Goal: Task Accomplishment & Management: Complete application form

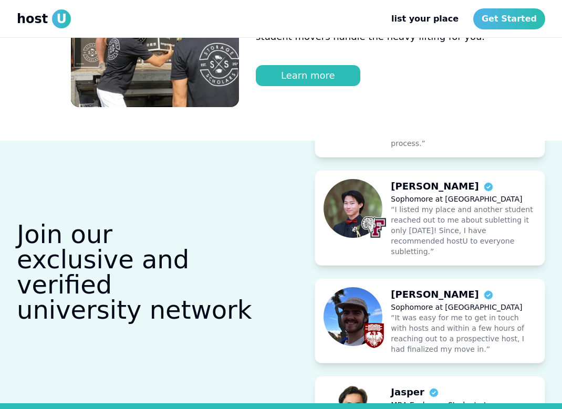
scroll to position [744, 0]
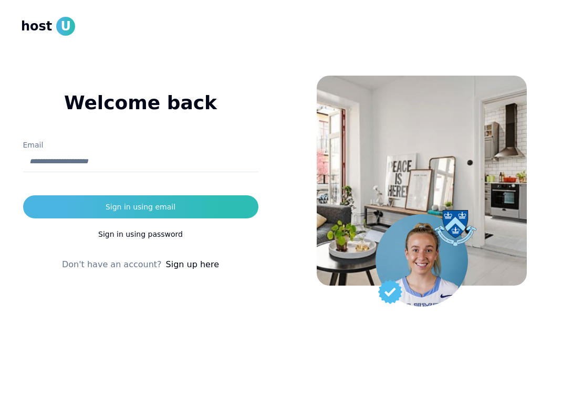
click at [71, 161] on input "Email" at bounding box center [140, 161] width 235 height 21
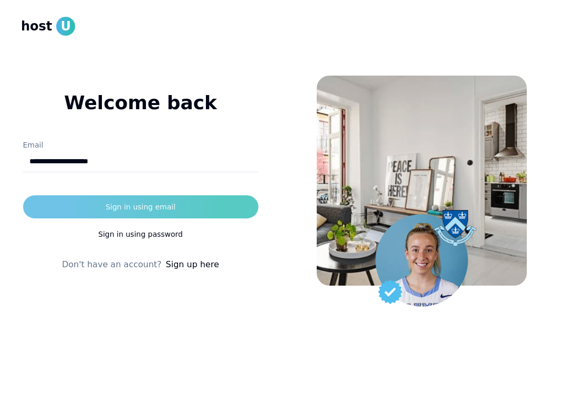
click at [113, 204] on div "Sign in using email" at bounding box center [141, 207] width 70 height 11
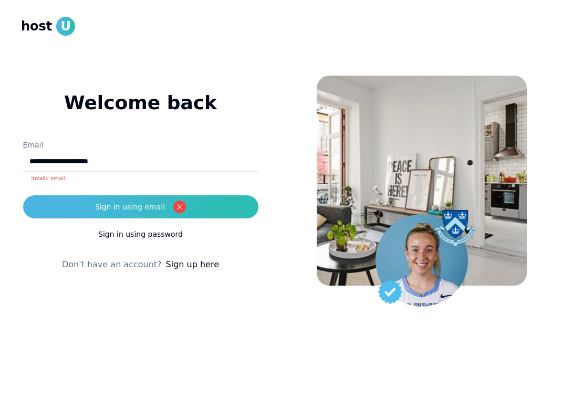
drag, startPoint x: 130, startPoint y: 162, endPoint x: 25, endPoint y: 164, distance: 105.0
click at [25, 164] on input "**********" at bounding box center [140, 161] width 235 height 21
type input "**********"
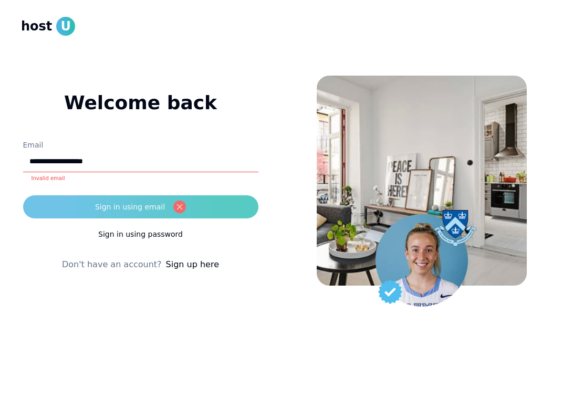
click at [130, 207] on div "Sign in using email" at bounding box center [130, 207] width 70 height 11
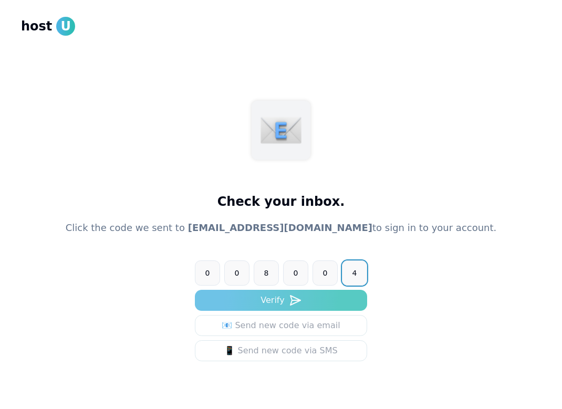
type input "******"
click at [292, 304] on use "submit" at bounding box center [295, 300] width 10 height 9
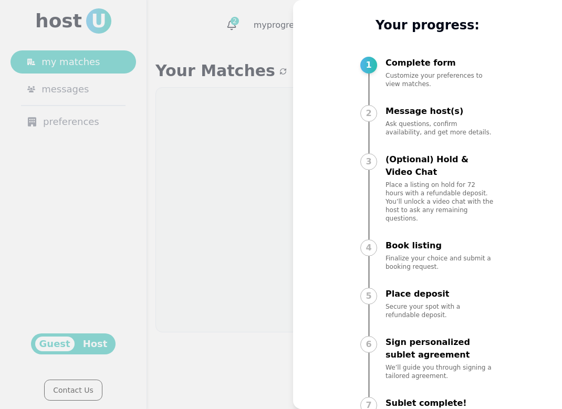
click at [289, 177] on div at bounding box center [281, 204] width 562 height 409
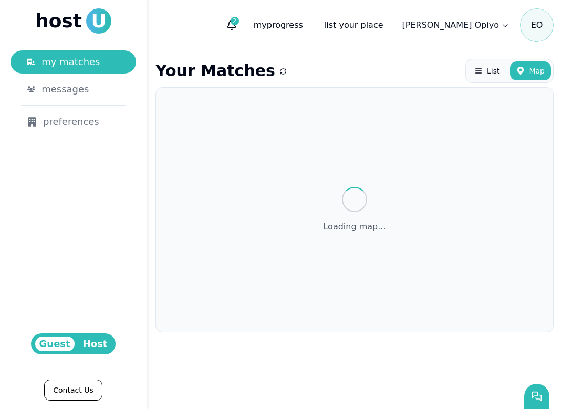
click at [92, 349] on span "Host" at bounding box center [95, 344] width 33 height 15
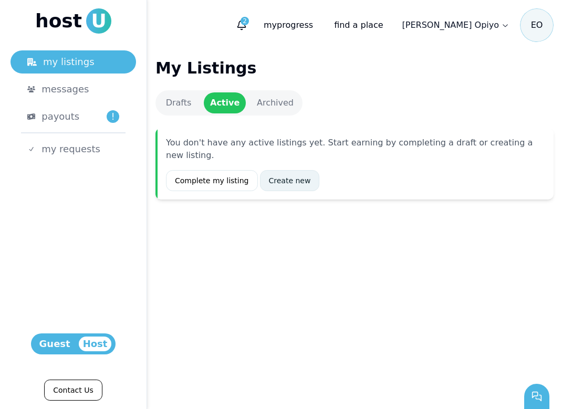
click at [295, 170] on link "Create new" at bounding box center [290, 180] width 60 height 21
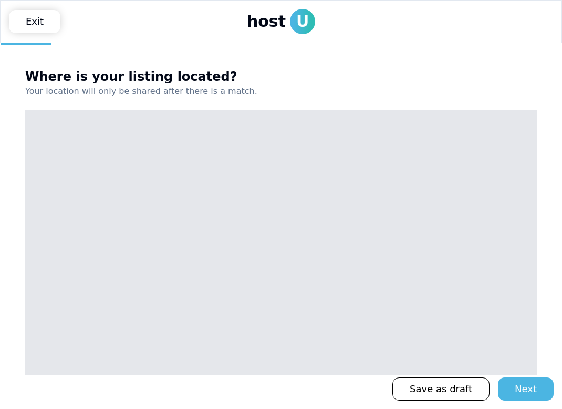
click at [221, 216] on div at bounding box center [280, 242] width 511 height 265
click at [33, 18] on link "Exit" at bounding box center [34, 21] width 51 height 23
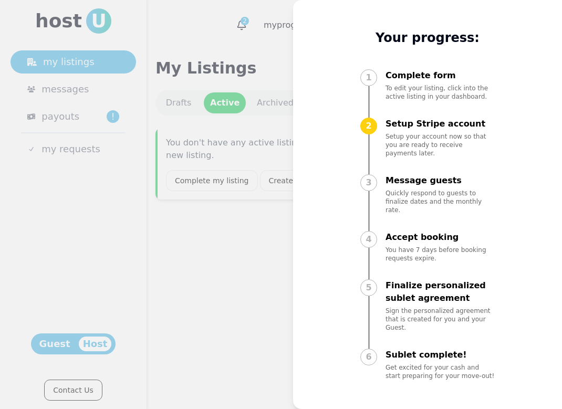
click at [255, 196] on div at bounding box center [281, 204] width 562 height 409
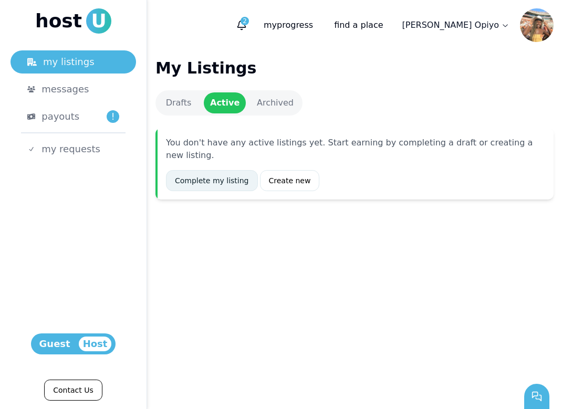
click at [225, 171] on link "Complete my listing" at bounding box center [212, 180] width 92 height 21
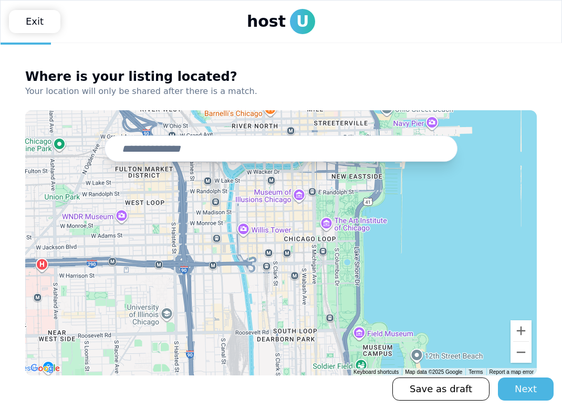
click at [229, 150] on input "text" at bounding box center [280, 148] width 353 height 26
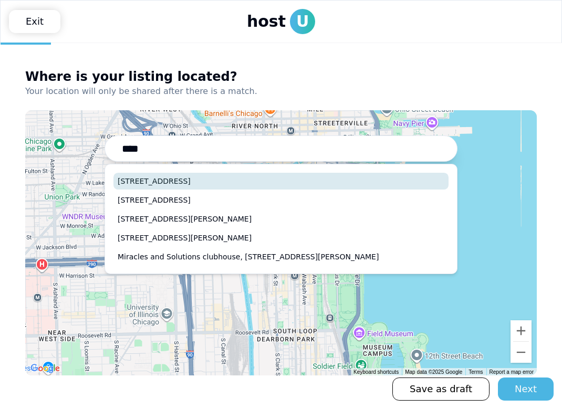
click at [182, 177] on button "[STREET_ADDRESS]" at bounding box center [280, 181] width 335 height 17
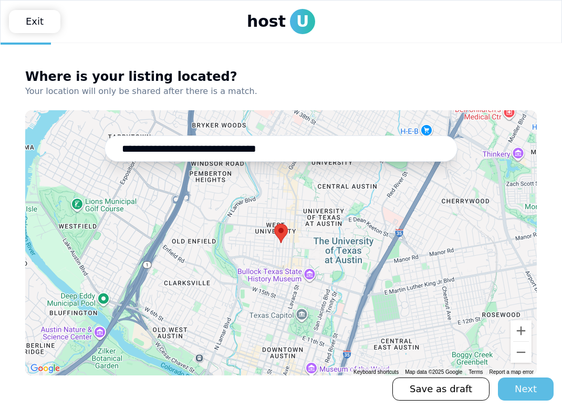
type input "**********"
click at [538, 387] on button "Next" at bounding box center [526, 389] width 56 height 23
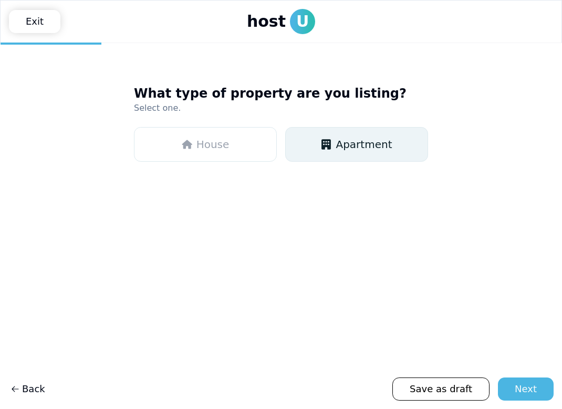
click at [370, 148] on span "Apartment" at bounding box center [364, 144] width 56 height 15
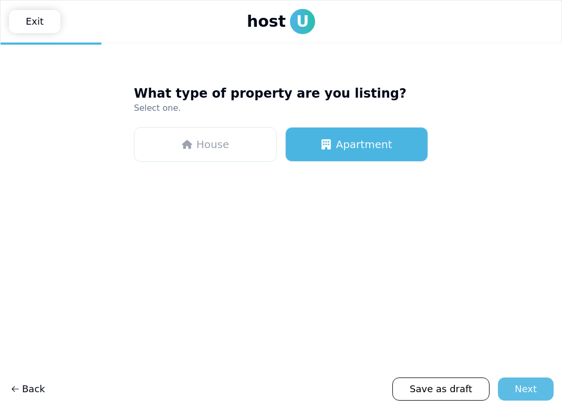
click at [527, 389] on div "Next" at bounding box center [526, 389] width 22 height 15
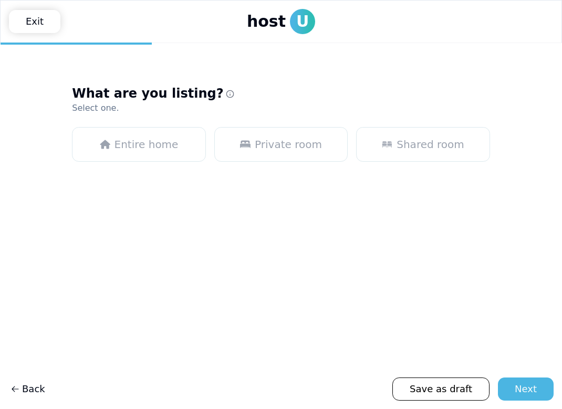
click at [269, 127] on div "What are you listing? Select one. Entire home Private room Shared room" at bounding box center [281, 158] width 418 height 180
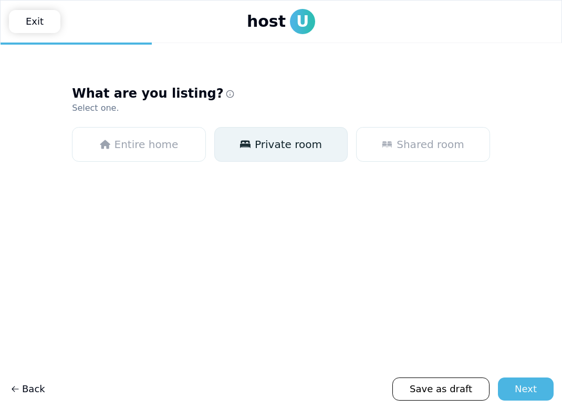
click at [278, 141] on span "Private room" at bounding box center [288, 144] width 67 height 15
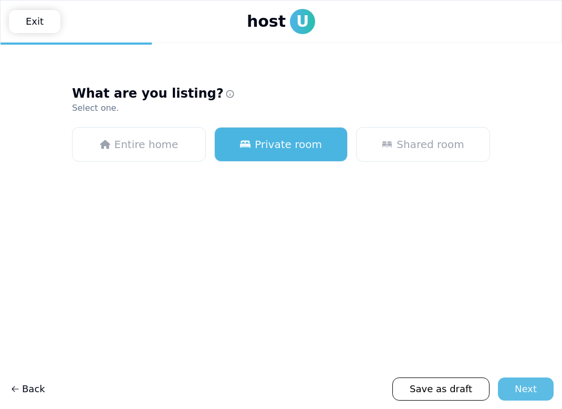
click at [524, 384] on div "Next" at bounding box center [526, 389] width 22 height 15
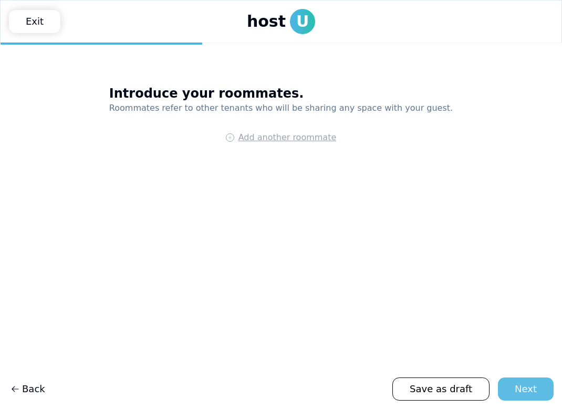
click at [527, 390] on div "Next" at bounding box center [526, 389] width 22 height 15
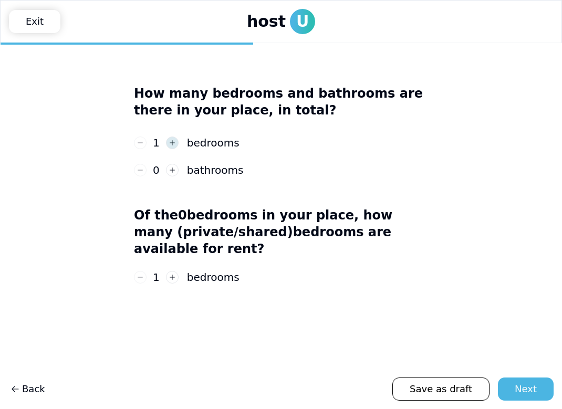
click at [173, 143] on icon "button" at bounding box center [172, 142] width 7 height 7
click at [174, 168] on icon "button" at bounding box center [172, 169] width 7 height 7
click at [174, 168] on button "button" at bounding box center [172, 170] width 13 height 13
click at [174, 168] on icon "button" at bounding box center [172, 169] width 7 height 7
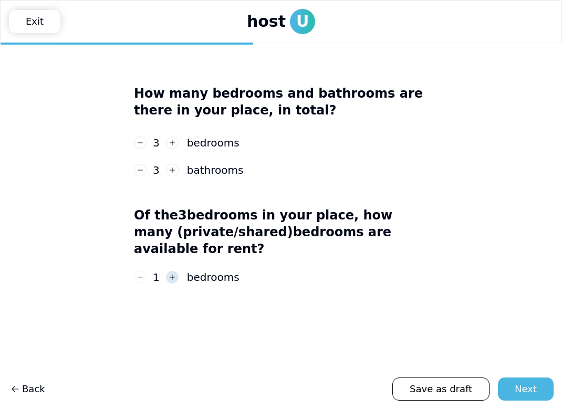
click at [170, 274] on icon "button" at bounding box center [172, 277] width 7 height 7
click at [508, 386] on button "Next" at bounding box center [526, 389] width 56 height 23
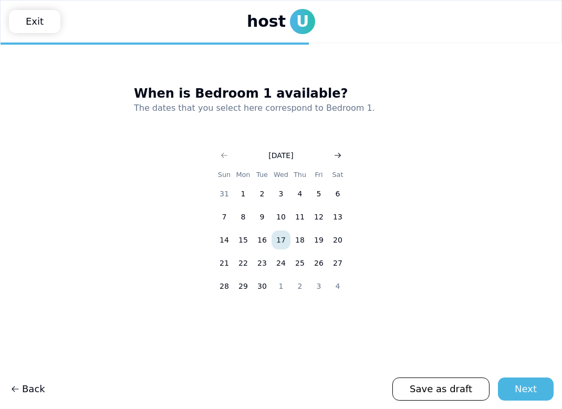
click at [341, 154] on icon "Go to next month" at bounding box center [337, 155] width 8 height 8
click at [260, 260] on button "23" at bounding box center [262, 263] width 19 height 19
click at [513, 388] on button "Next" at bounding box center [526, 389] width 56 height 23
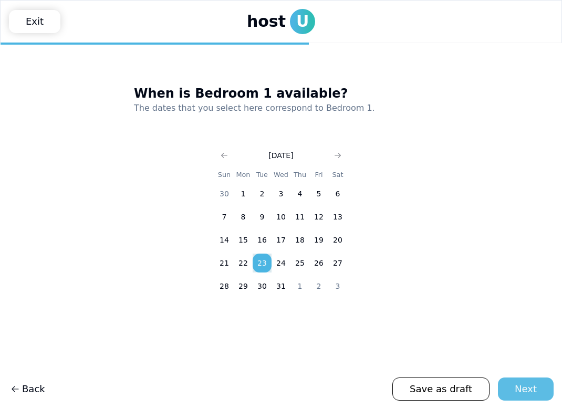
click at [531, 393] on div "Next" at bounding box center [526, 389] width 22 height 15
click at [266, 261] on button "23" at bounding box center [262, 263] width 19 height 19
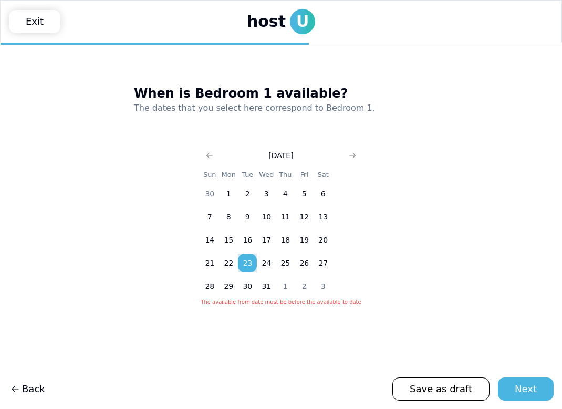
click at [420, 332] on main "When is Bedroom 1 available? The dates that you select here correspond to Bedro…" at bounding box center [281, 226] width 562 height 366
click at [532, 389] on div "Next" at bounding box center [526, 389] width 22 height 15
click at [349, 155] on use "Go to next month" at bounding box center [352, 155] width 6 height 5
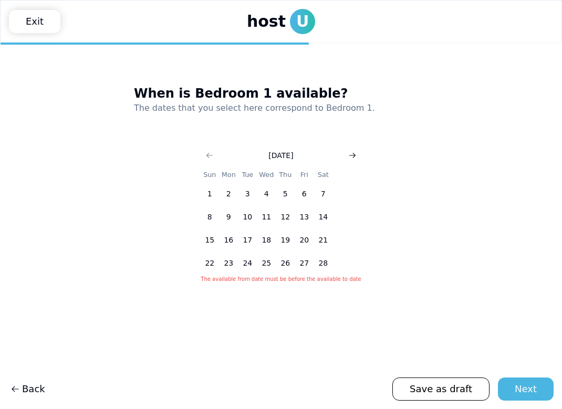
click at [349, 155] on use "Go to next month" at bounding box center [352, 155] width 6 height 5
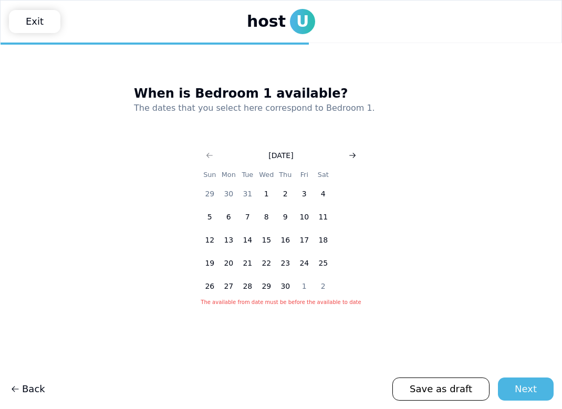
click at [349, 155] on use "Go to next month" at bounding box center [352, 155] width 6 height 5
click at [304, 284] on button "31" at bounding box center [304, 286] width 19 height 19
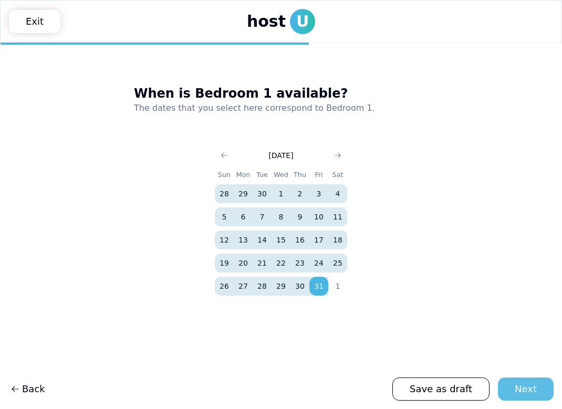
click at [511, 396] on button "Next" at bounding box center [526, 389] width 56 height 23
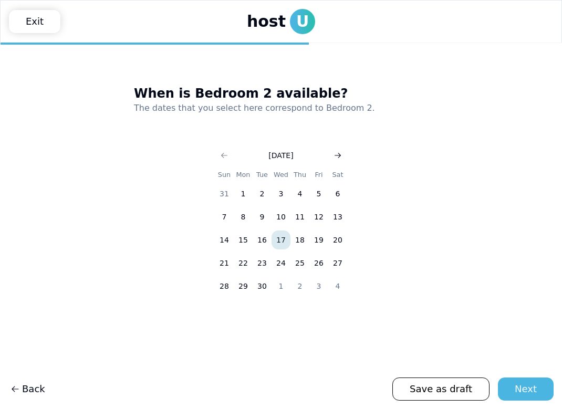
click at [338, 160] on button "Go to next month" at bounding box center [337, 155] width 15 height 15
click at [261, 264] on button "23" at bounding box center [262, 263] width 19 height 19
click at [339, 156] on use "Go to next month" at bounding box center [338, 155] width 6 height 5
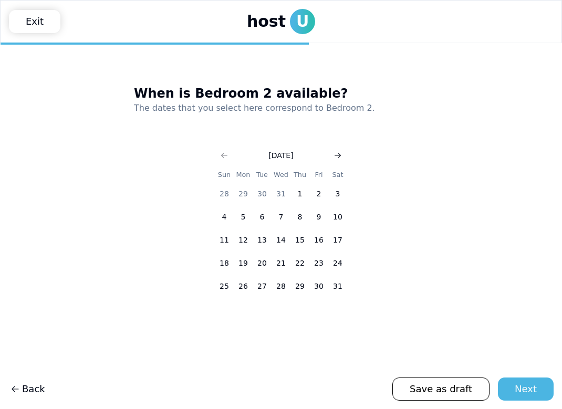
click at [341, 158] on icon "Go to next month" at bounding box center [337, 155] width 8 height 8
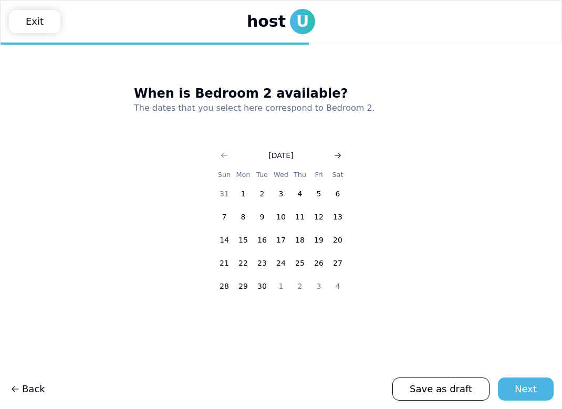
click at [341, 158] on icon "Go to next month" at bounding box center [337, 155] width 8 height 8
click at [315, 290] on button "31" at bounding box center [318, 286] width 19 height 19
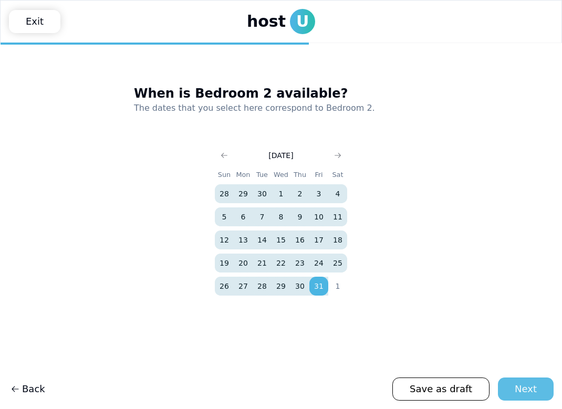
click at [520, 395] on div "Next" at bounding box center [526, 389] width 22 height 15
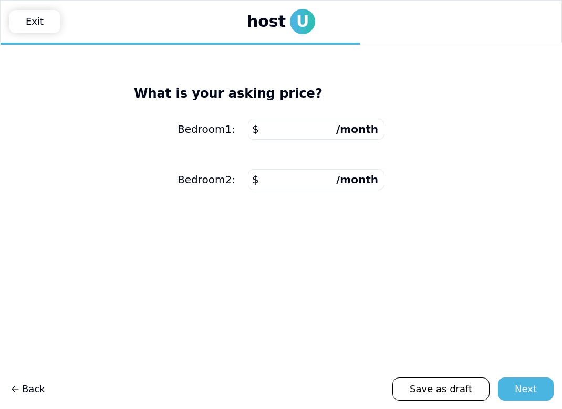
click at [276, 135] on input "number" at bounding box center [316, 129] width 137 height 21
type input "****"
click at [300, 180] on input "number" at bounding box center [316, 179] width 137 height 21
type input "****"
click at [298, 125] on input "****" at bounding box center [316, 129] width 137 height 21
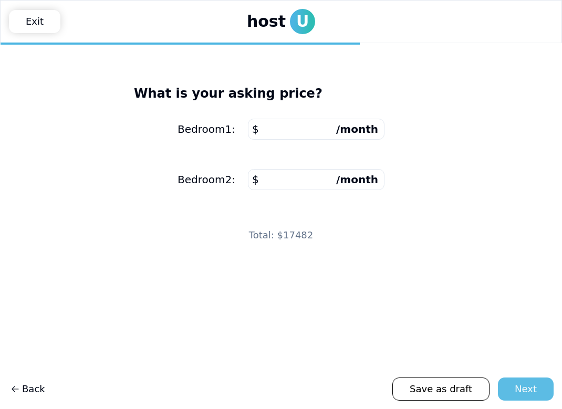
type input "****"
click at [547, 393] on button "Next" at bounding box center [526, 389] width 56 height 23
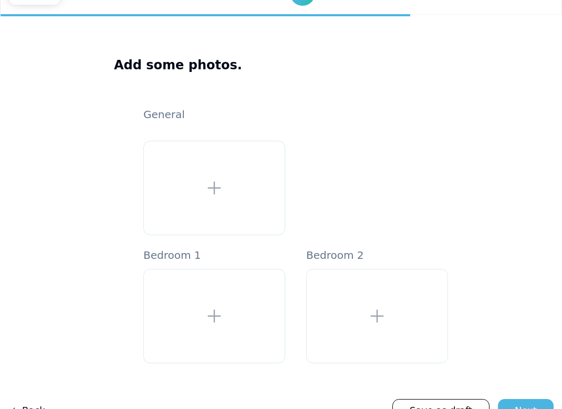
scroll to position [50, 0]
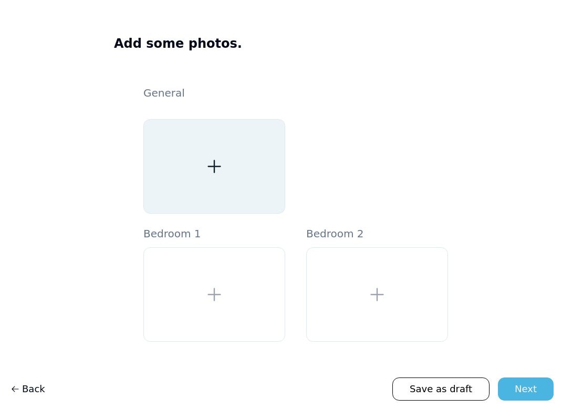
click at [257, 177] on div at bounding box center [214, 166] width 142 height 95
type input "**********"
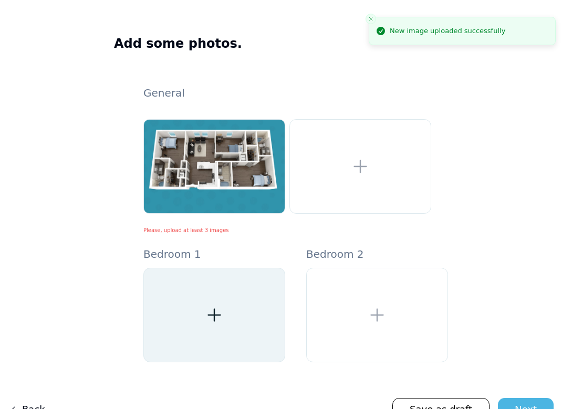
click at [236, 320] on div at bounding box center [214, 315] width 142 height 95
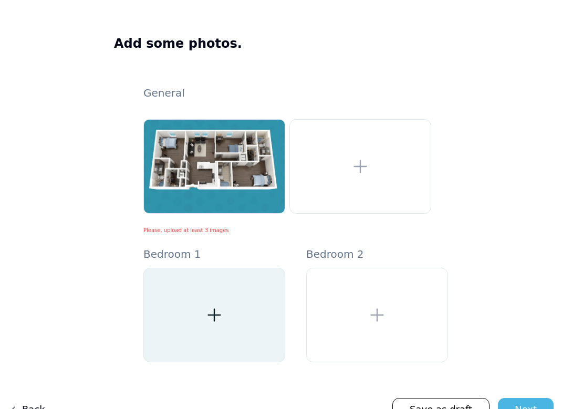
type input "**********"
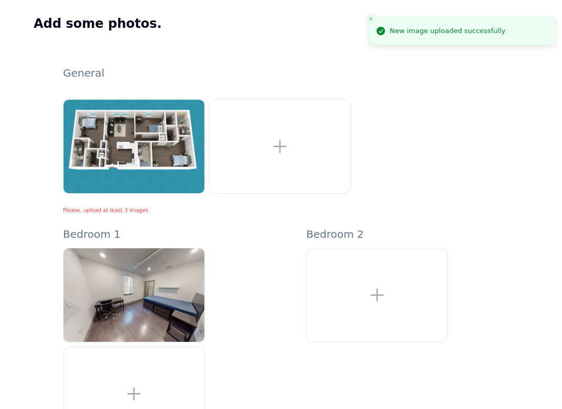
scroll to position [97, 0]
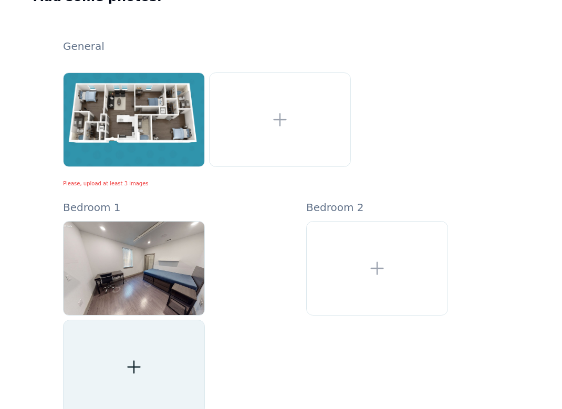
click at [144, 350] on div at bounding box center [134, 367] width 142 height 95
type input "**********"
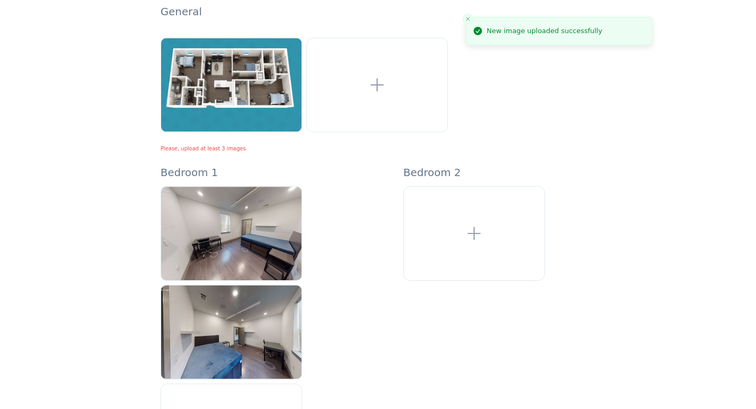
scroll to position [132, 0]
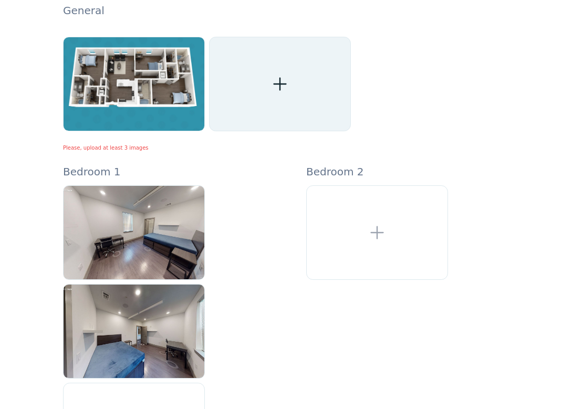
click at [284, 60] on div at bounding box center [280, 84] width 142 height 95
type input "**********"
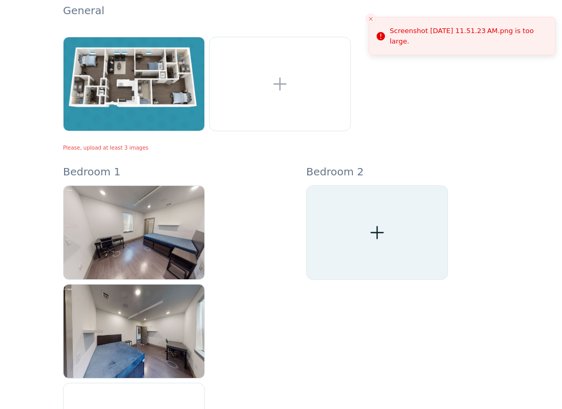
click at [373, 213] on div at bounding box center [377, 232] width 142 height 95
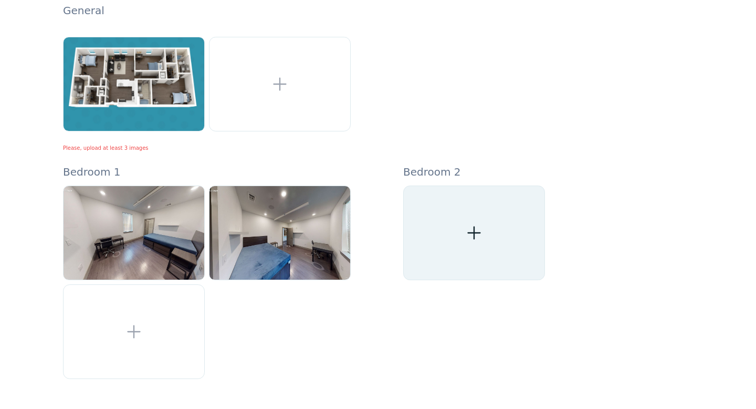
click at [479, 207] on div at bounding box center [474, 232] width 142 height 95
type input "**********"
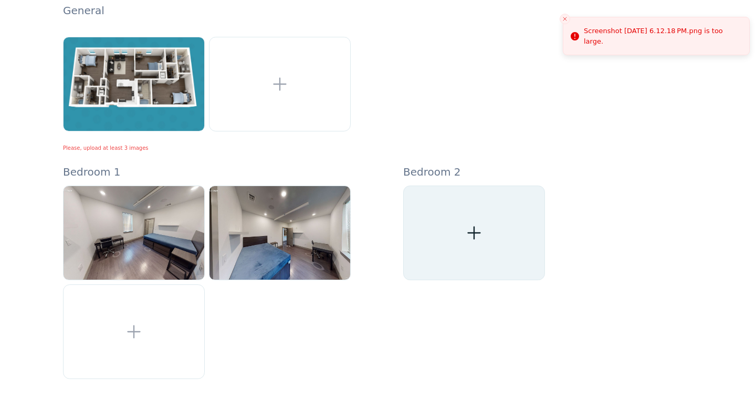
click at [466, 253] on div at bounding box center [474, 232] width 142 height 95
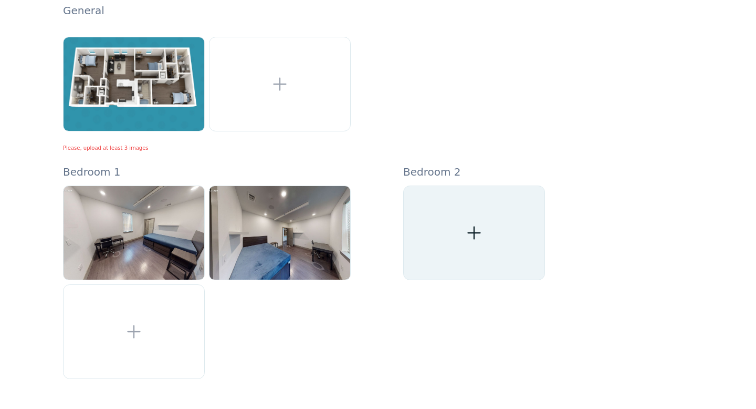
type input "**********"
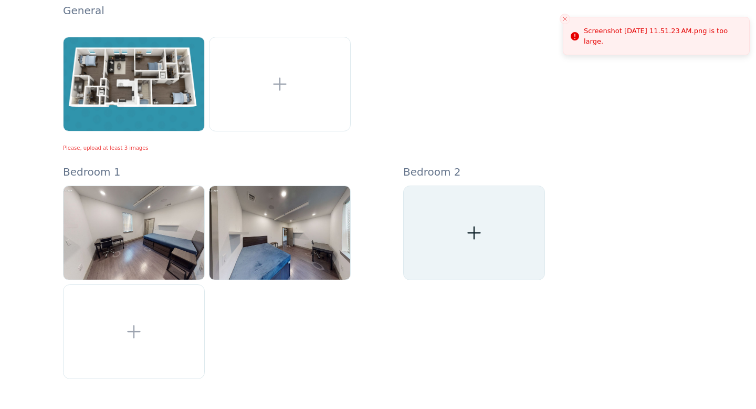
click at [478, 249] on div at bounding box center [474, 232] width 142 height 95
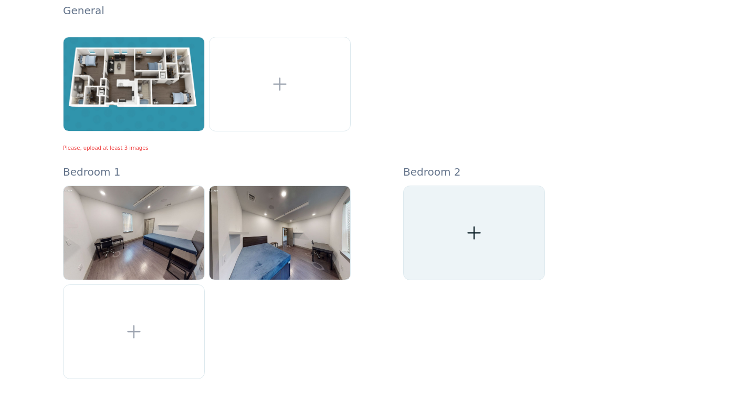
type input "**********"
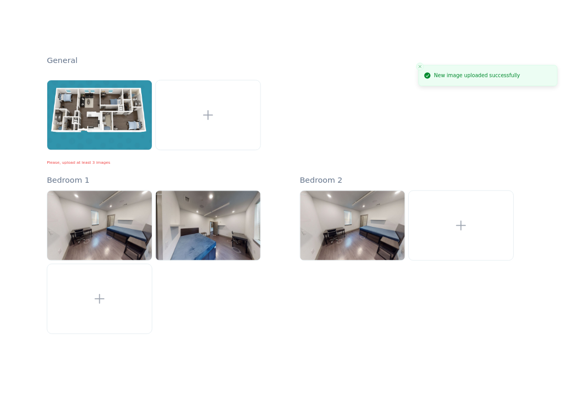
scroll to position [170, 0]
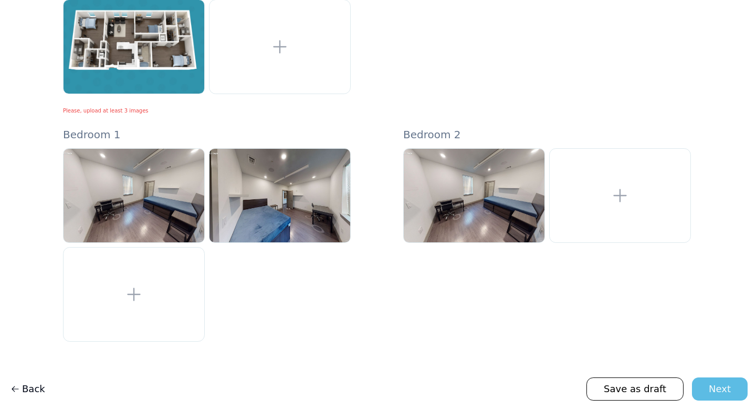
click at [561, 395] on div "Next" at bounding box center [720, 388] width 22 height 15
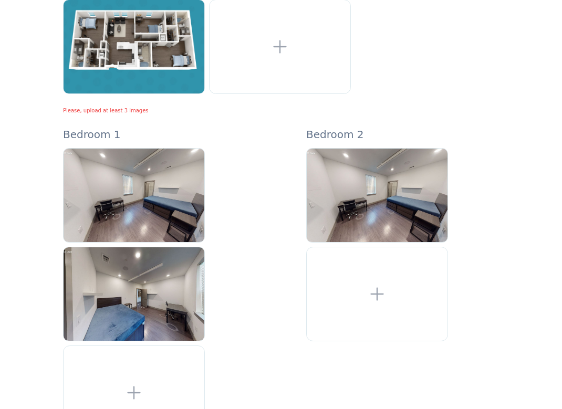
scroll to position [268, 0]
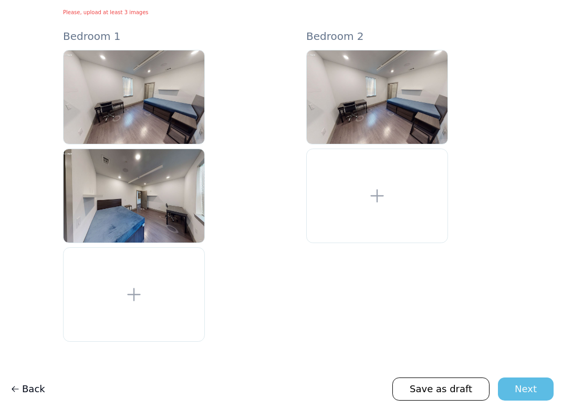
click at [524, 393] on div "Next" at bounding box center [526, 389] width 22 height 15
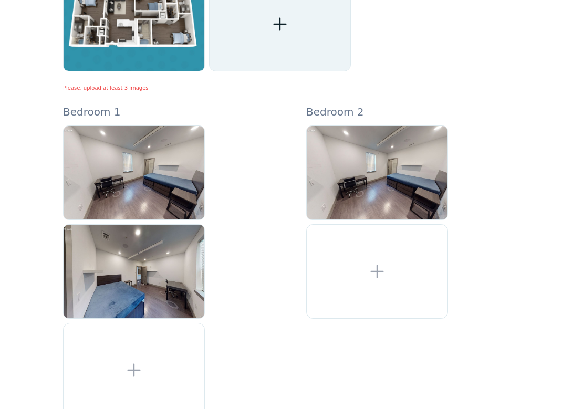
scroll to position [191, 0]
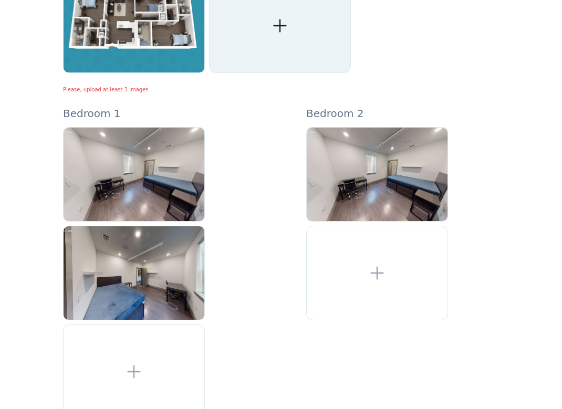
click at [256, 28] on div at bounding box center [280, 25] width 142 height 95
type input "**********"
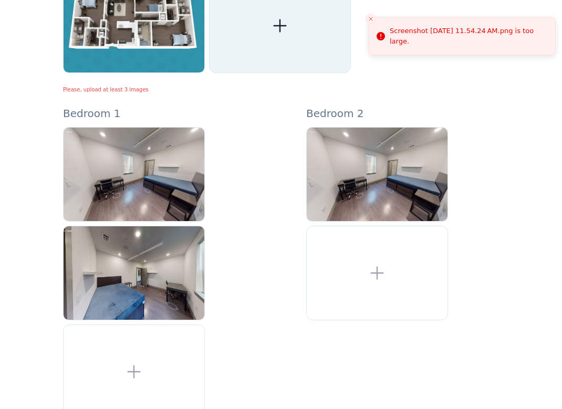
click at [306, 33] on div at bounding box center [280, 25] width 142 height 95
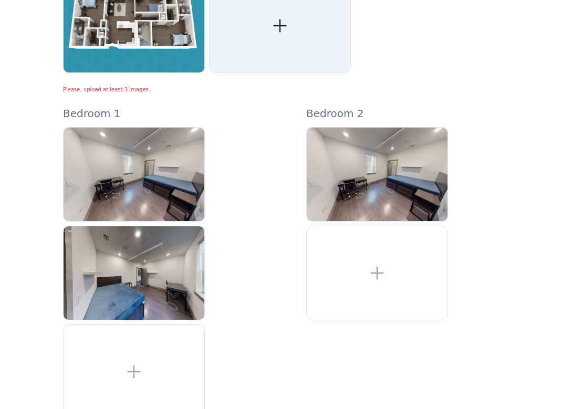
type input "**********"
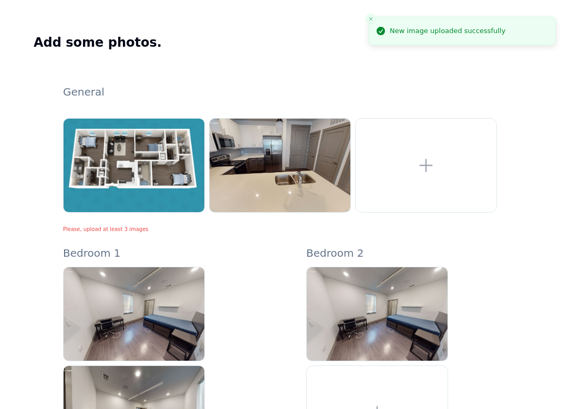
scroll to position [49, 0]
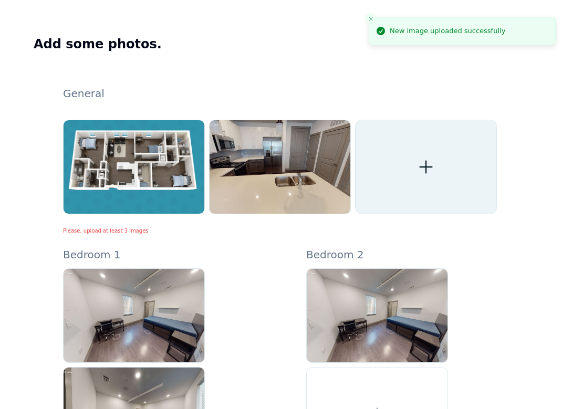
click at [435, 161] on icon at bounding box center [425, 167] width 19 height 19
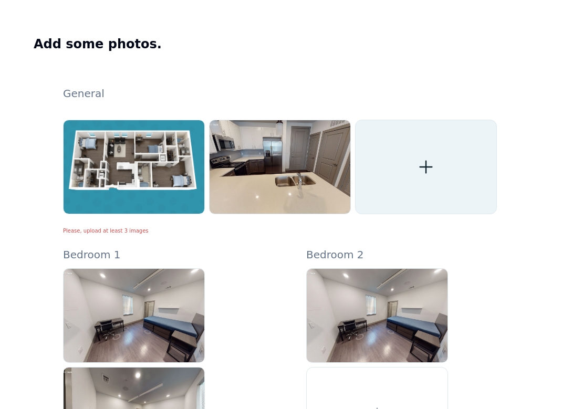
type input "**********"
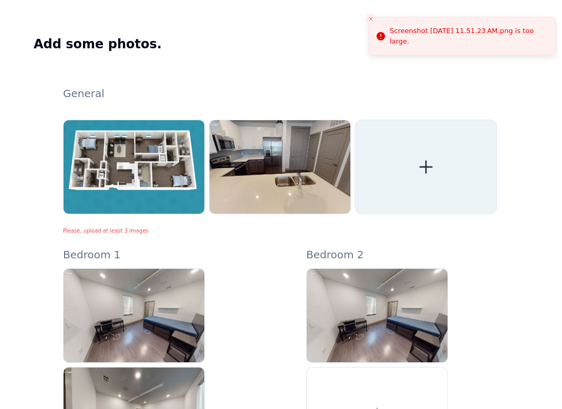
click at [487, 173] on div at bounding box center [426, 167] width 142 height 95
type input "**********"
click at [381, 175] on div at bounding box center [426, 167] width 142 height 95
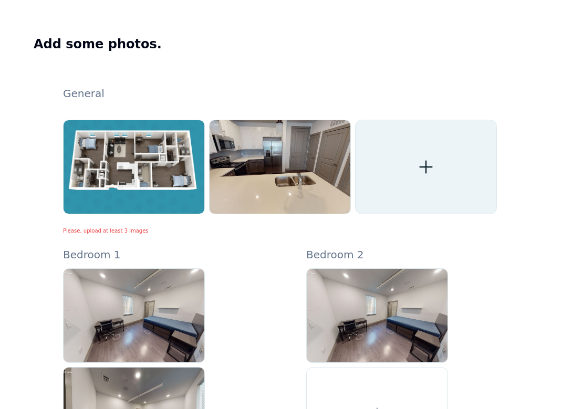
type input "**********"
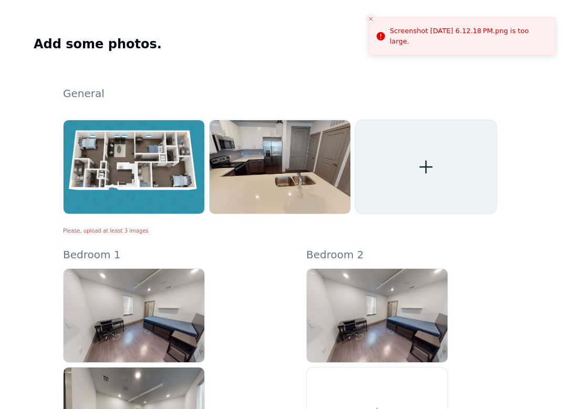
click at [431, 189] on div at bounding box center [426, 167] width 142 height 95
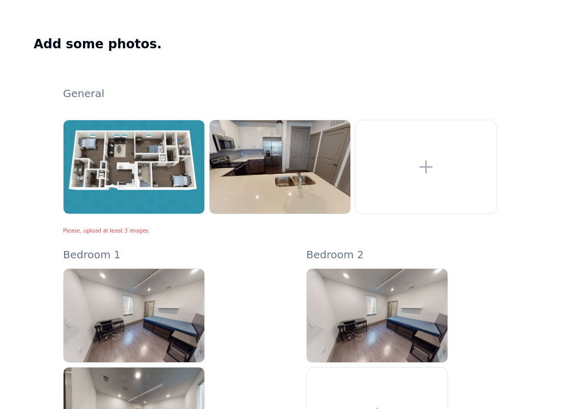
type input "**********"
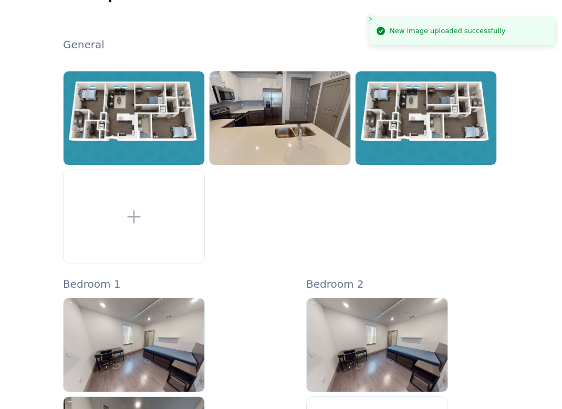
scroll to position [346, 0]
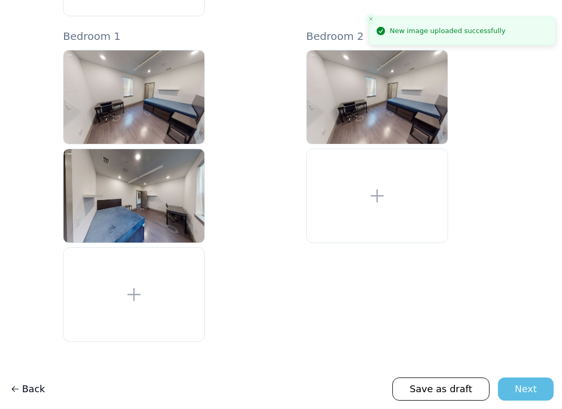
click at [532, 390] on div "Next" at bounding box center [526, 389] width 22 height 15
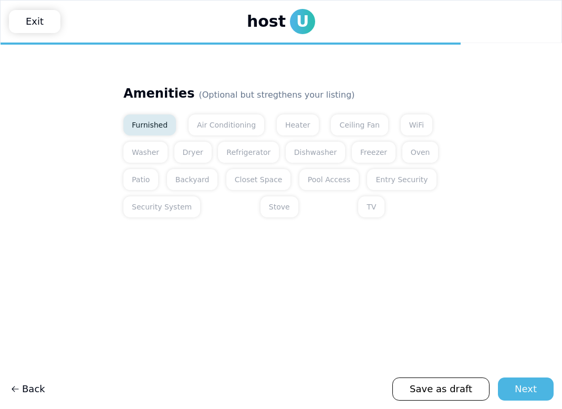
click at [163, 123] on button "Furnished" at bounding box center [149, 124] width 53 height 21
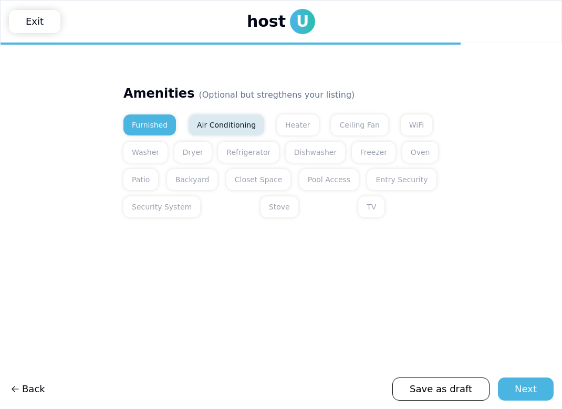
click at [198, 129] on button "Air Conditioning" at bounding box center [227, 124] width 76 height 21
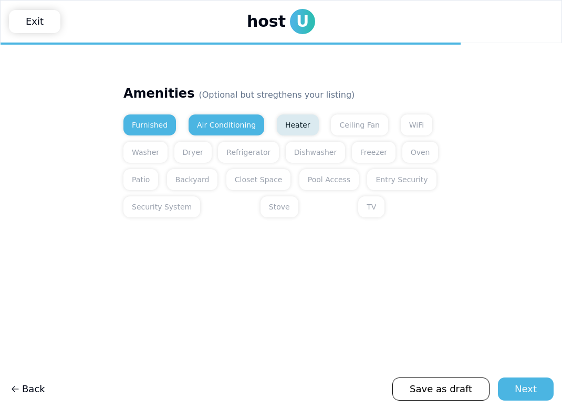
click at [277, 120] on button "Heater" at bounding box center [298, 124] width 42 height 21
click at [401, 123] on button "WiFi" at bounding box center [417, 124] width 32 height 21
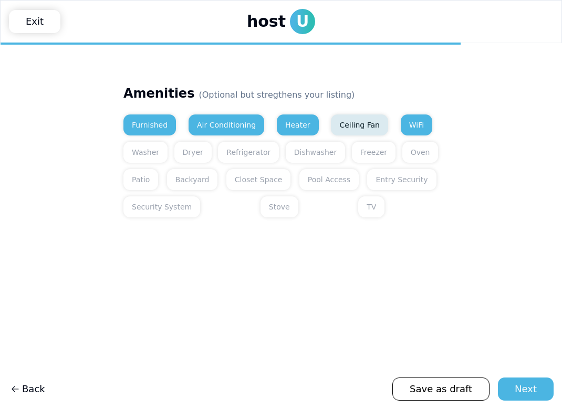
click at [338, 129] on button "Ceiling Fan" at bounding box center [359, 124] width 57 height 21
click at [142, 152] on button "Washer" at bounding box center [145, 152] width 44 height 21
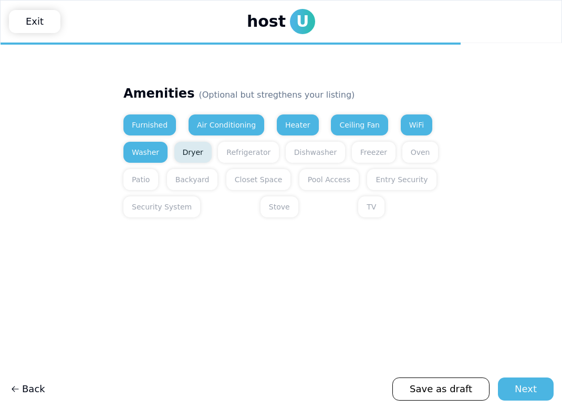
click at [177, 153] on button "Dryer" at bounding box center [192, 152] width 37 height 21
click at [242, 149] on button "Refrigerator" at bounding box center [248, 152] width 61 height 21
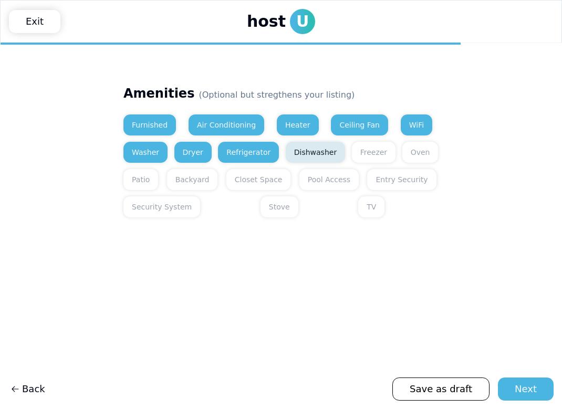
click at [296, 155] on button "Dishwasher" at bounding box center [315, 152] width 59 height 21
click at [358, 200] on button "TV" at bounding box center [371, 206] width 26 height 21
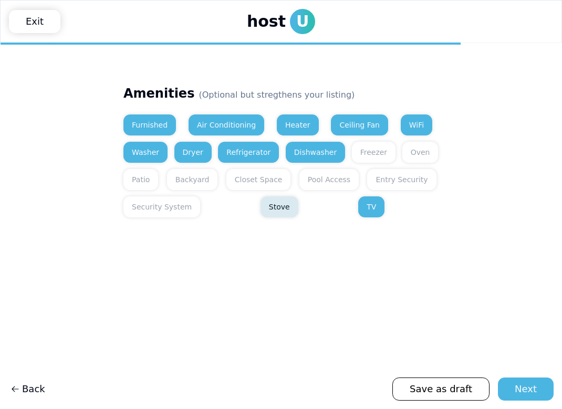
click at [260, 202] on button "Stove" at bounding box center [279, 206] width 38 height 21
click at [246, 190] on button "Closet Space" at bounding box center [258, 179] width 65 height 21
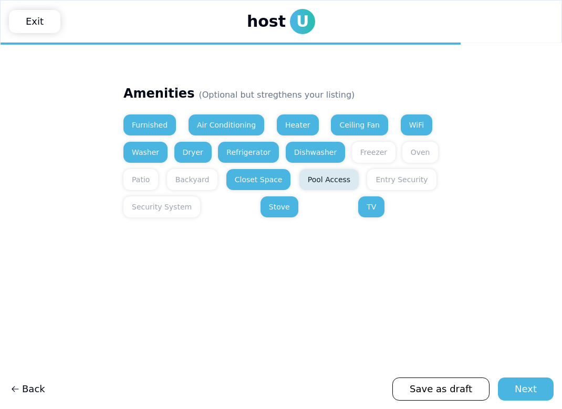
click at [327, 183] on button "Pool Access" at bounding box center [328, 179] width 59 height 21
click at [374, 146] on button "Freezer" at bounding box center [374, 152] width 44 height 21
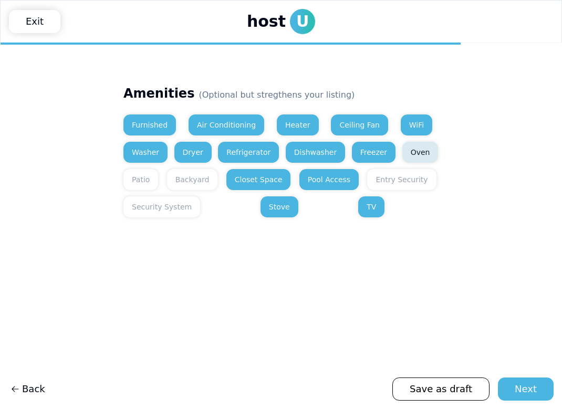
click at [408, 151] on button "Oven" at bounding box center [420, 152] width 36 height 21
click at [367, 186] on button "Entry Security" at bounding box center [401, 179] width 69 height 21
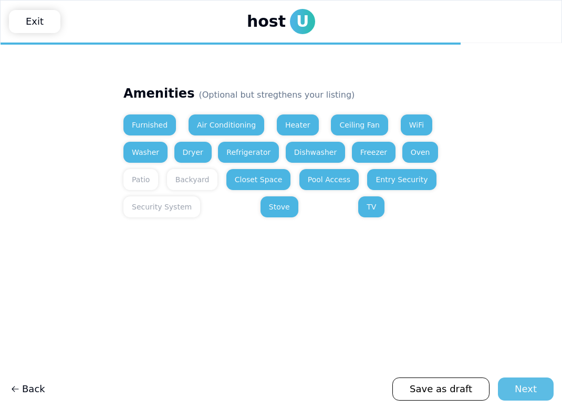
click at [522, 386] on div "Next" at bounding box center [526, 389] width 22 height 15
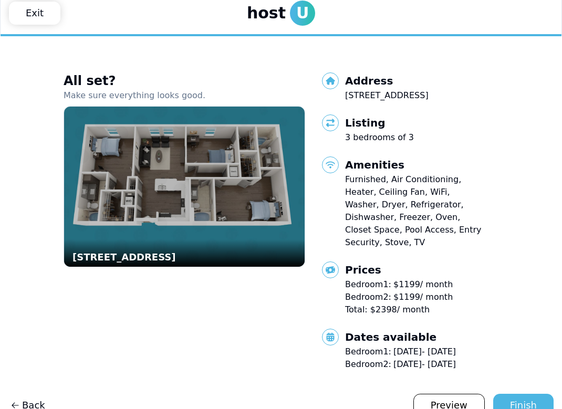
scroll to position [12, 0]
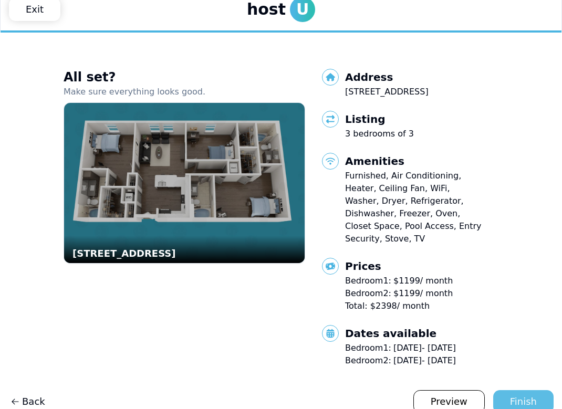
click at [532, 394] on div "Finish" at bounding box center [523, 401] width 27 height 15
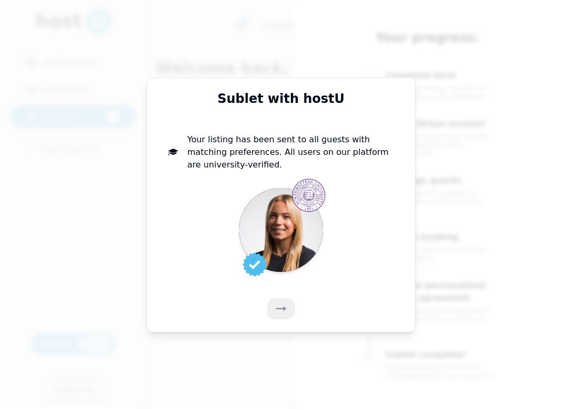
click at [287, 314] on button at bounding box center [280, 308] width 27 height 21
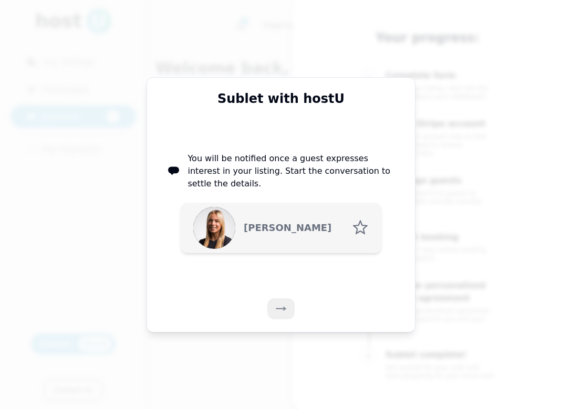
click at [283, 308] on use at bounding box center [281, 309] width 10 height 4
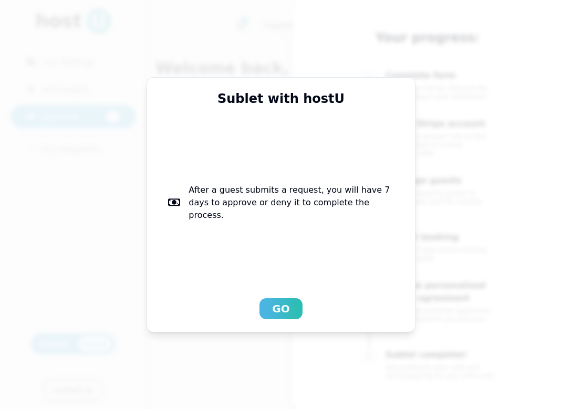
click at [283, 308] on div "Go" at bounding box center [280, 308] width 17 height 15
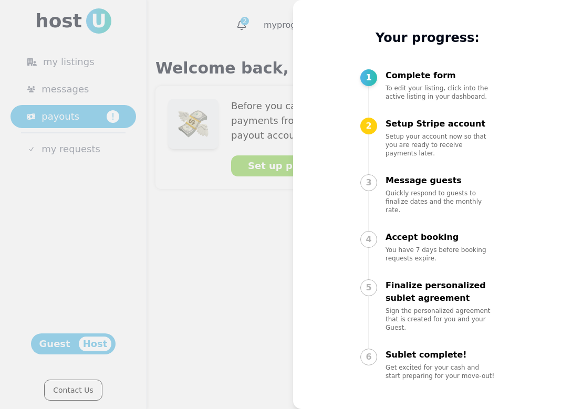
click at [369, 134] on div "2" at bounding box center [368, 126] width 17 height 17
click at [233, 266] on div at bounding box center [281, 204] width 562 height 409
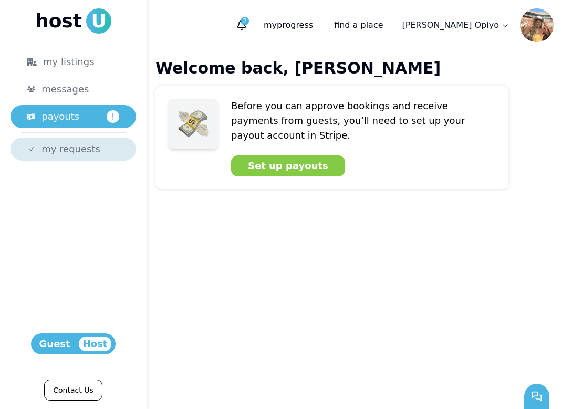
click at [83, 148] on span "my requests" at bounding box center [70, 149] width 59 height 15
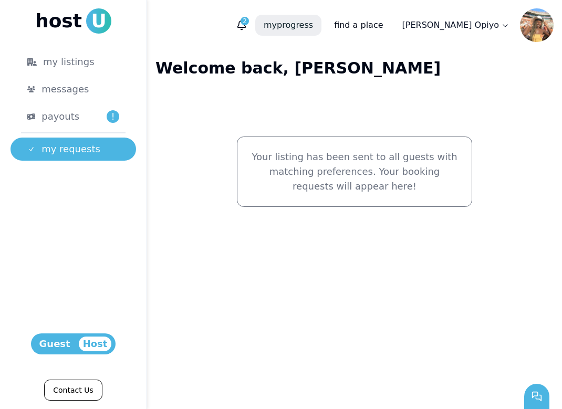
click at [321, 20] on p "my progress" at bounding box center [288, 25] width 66 height 21
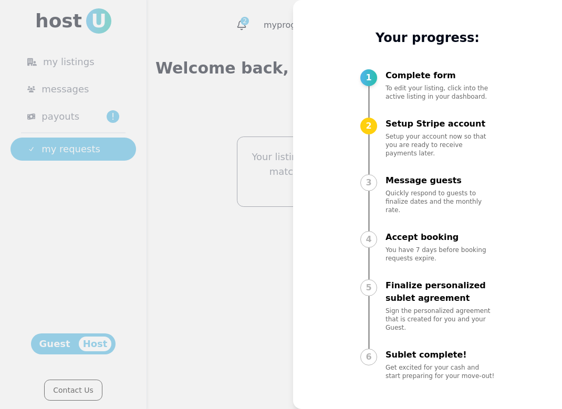
click at [227, 149] on div at bounding box center [281, 204] width 562 height 409
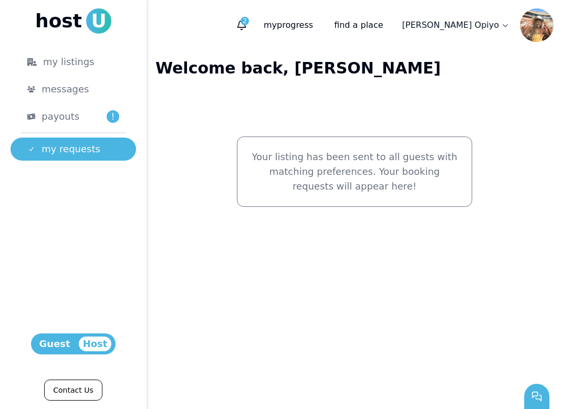
click at [484, 25] on html "host U my listings messages payouts ! my requests Host Guest Contact Us 1 2 my …" at bounding box center [281, 204] width 562 height 409
click at [473, 49] on button "profile" at bounding box center [474, 51] width 23 height 11
